Goal: Navigation & Orientation: Find specific page/section

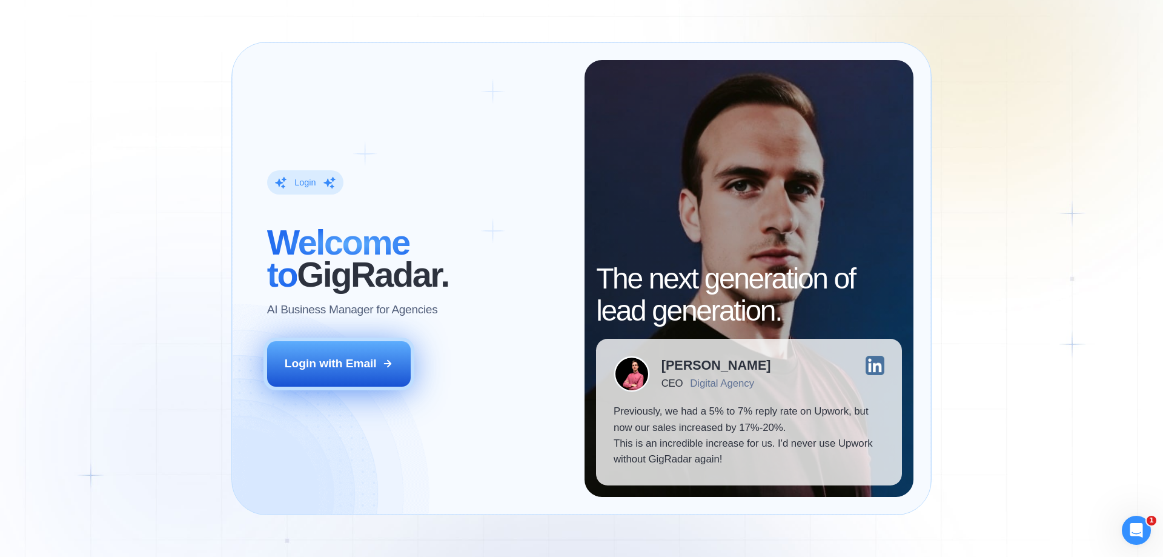
click at [356, 380] on button "Login with Email" at bounding box center [339, 363] width 144 height 45
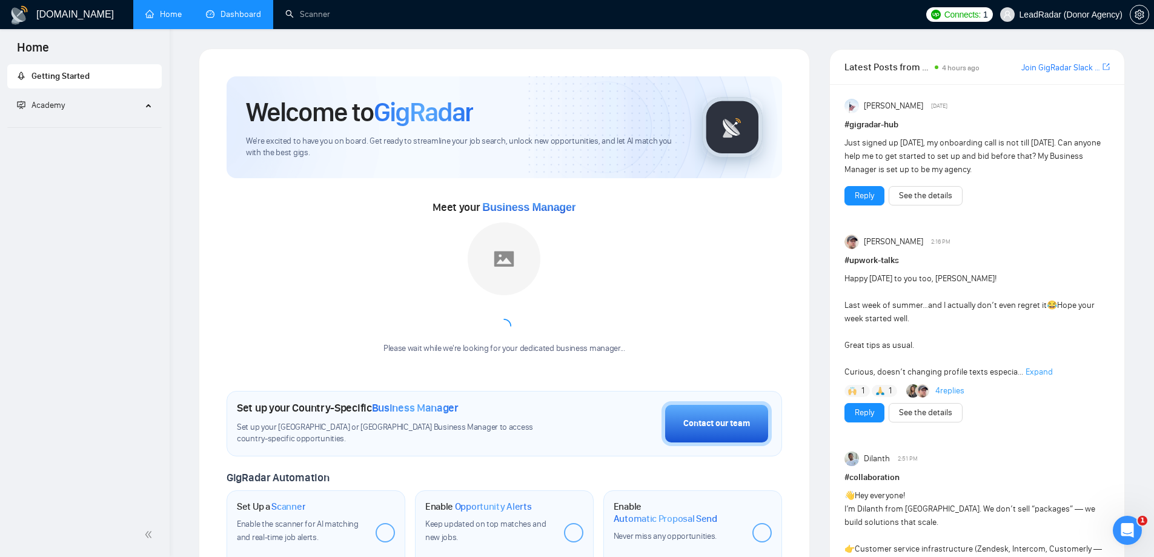
click at [232, 15] on link "Dashboard" at bounding box center [233, 14] width 55 height 10
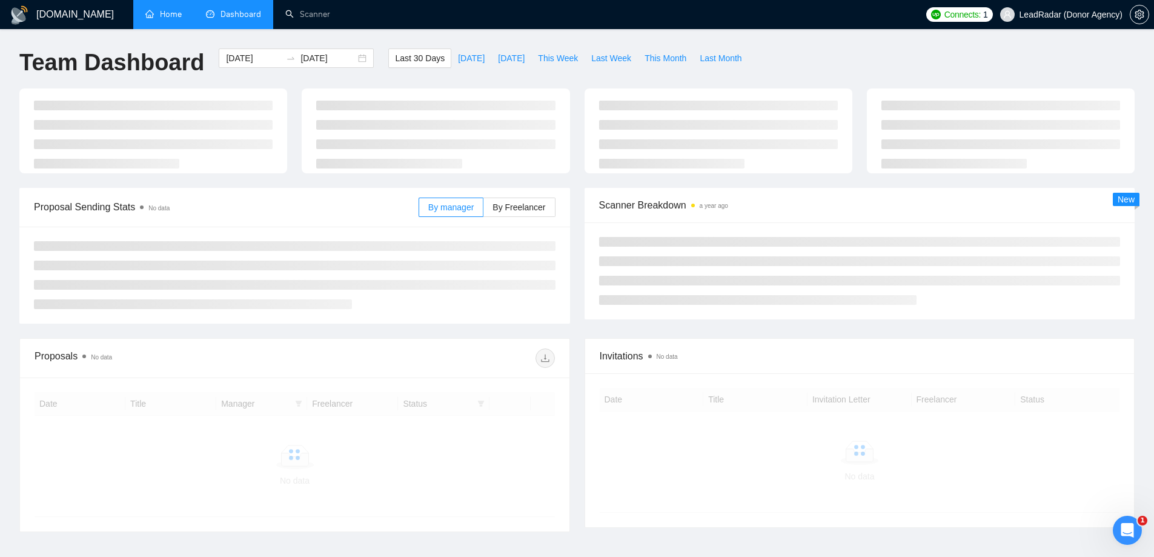
click at [179, 13] on link "Home" at bounding box center [163, 14] width 36 height 10
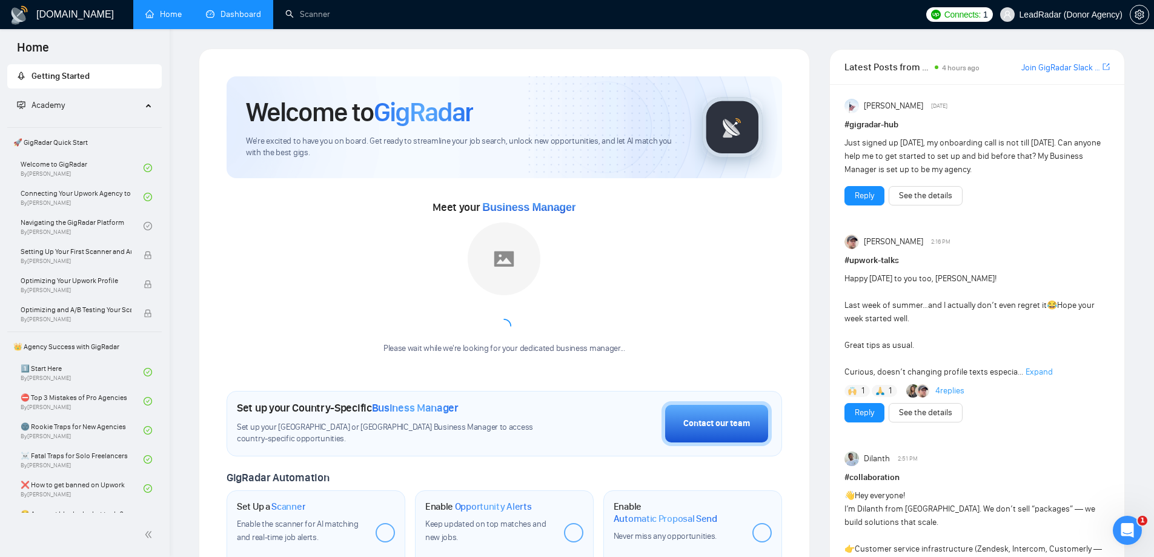
click at [259, 13] on link "Dashboard" at bounding box center [233, 14] width 55 height 10
